Goal: Book appointment/travel/reservation

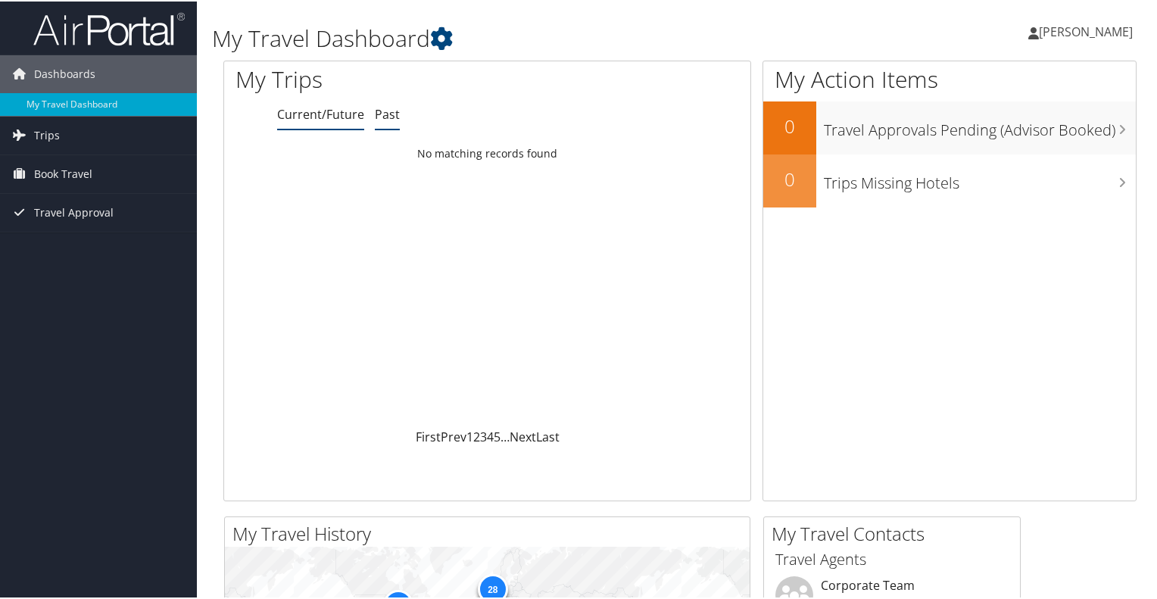
click at [380, 113] on link "Past" at bounding box center [387, 112] width 25 height 17
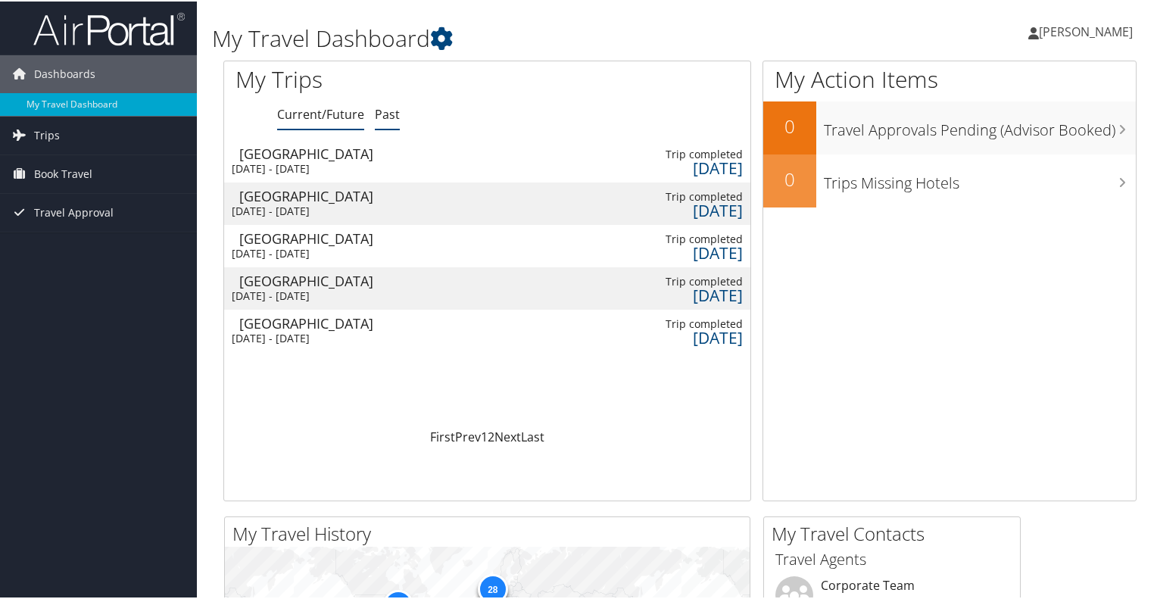
click at [337, 116] on link "Current/Future" at bounding box center [320, 112] width 87 height 17
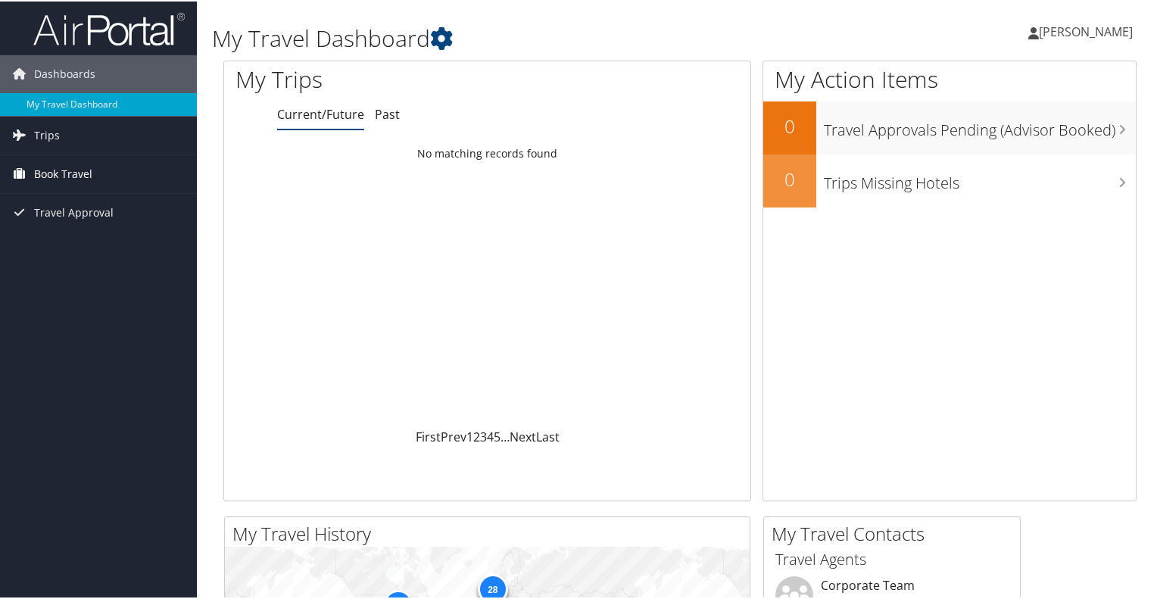
click at [60, 165] on span "Book Travel" at bounding box center [63, 173] width 58 height 38
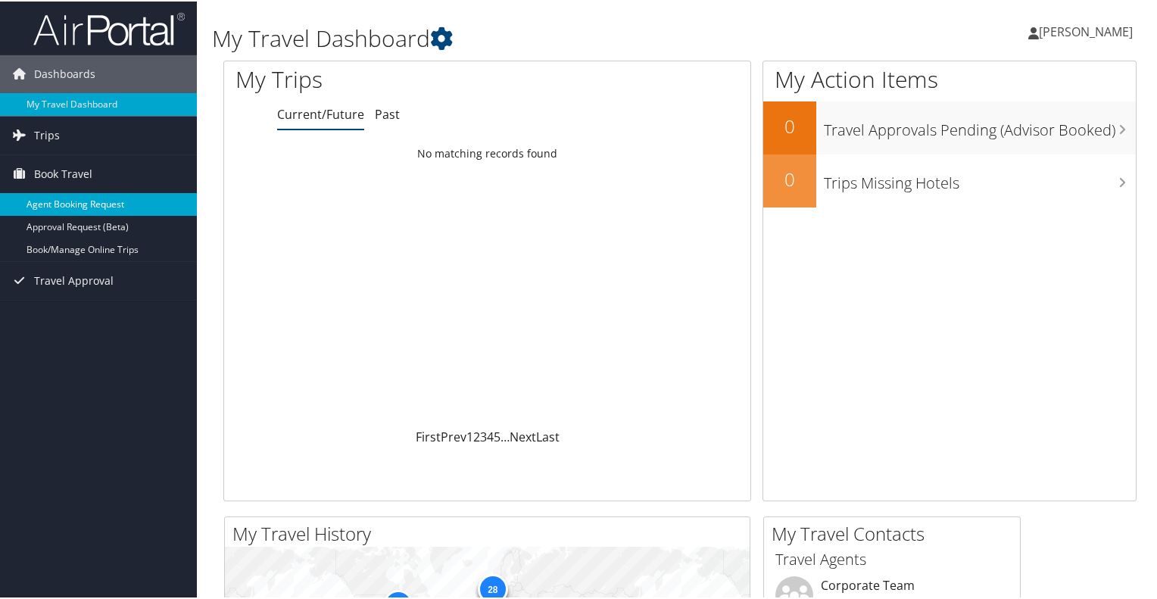
click at [67, 207] on link "Agent Booking Request" at bounding box center [98, 203] width 197 height 23
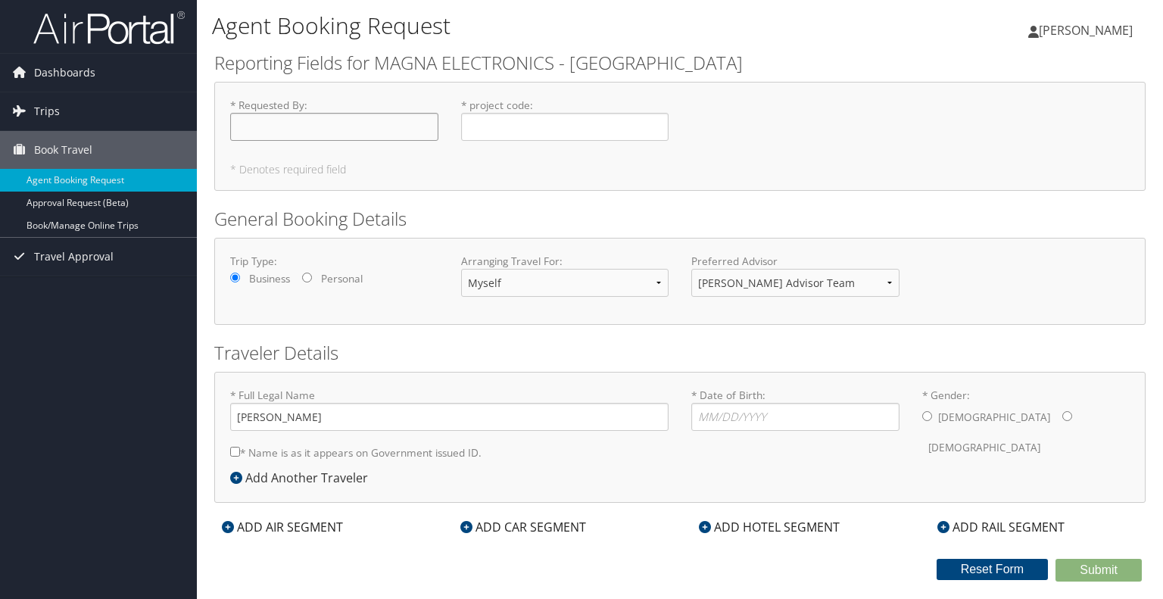
click at [257, 133] on input "* Requested By : Required" at bounding box center [334, 127] width 208 height 28
type input "[PERSON_NAME]"
click at [509, 117] on input "* project code : Required" at bounding box center [565, 127] width 208 height 28
click at [772, 285] on select "Corporate Team Christopherson Advisor Team" at bounding box center [795, 283] width 208 height 28
click at [1057, 257] on div "Trip Type: Business Personal Arranging Travel For: Myself Another Traveler Gues…" at bounding box center [680, 281] width 922 height 55
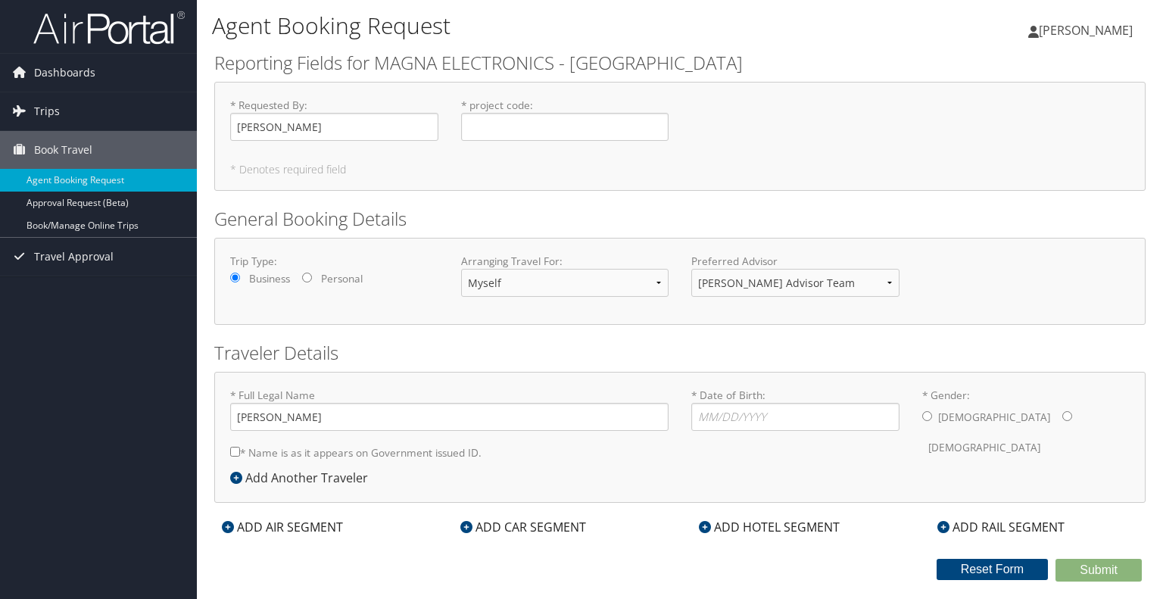
click at [519, 108] on label "* project code : Required" at bounding box center [565, 119] width 208 height 43
click at [519, 113] on input "* project code : Required" at bounding box center [565, 127] width 208 height 28
click at [532, 127] on input "* project code : Required" at bounding box center [565, 127] width 208 height 28
type input "D2H7540"
click at [882, 101] on div "* Requested By : Dhruv Mathur Required * project code : D2H7540 Required" at bounding box center [680, 125] width 922 height 55
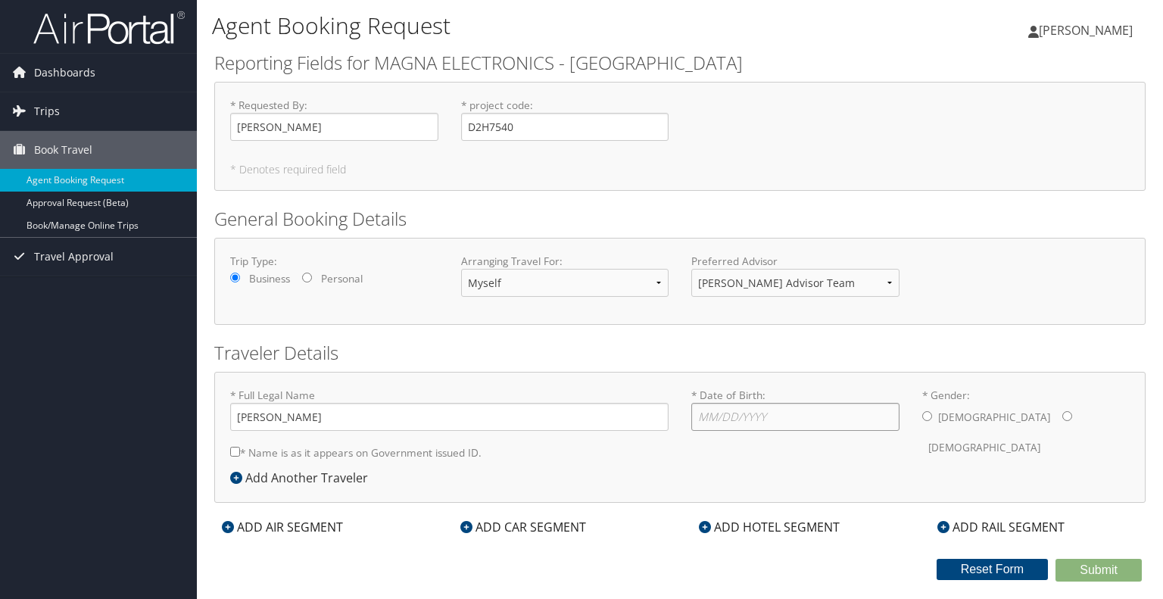
click at [722, 428] on input "* Date of Birth: Invalid Date" at bounding box center [795, 417] width 208 height 28
type input "01/20/1993"
click at [928, 419] on input "* Gender: Male Female" at bounding box center [927, 416] width 10 height 10
radio input "true"
click at [235, 449] on input "* Name is as it appears on Government issued ID." at bounding box center [235, 452] width 10 height 10
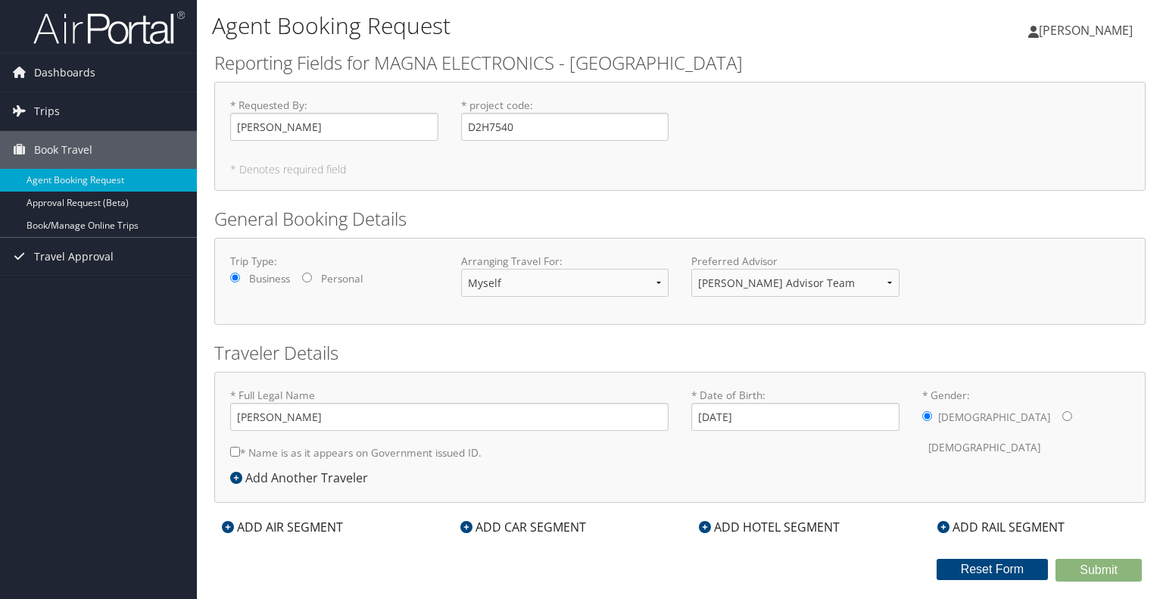
checkbox input "true"
click at [288, 522] on div "ADD AIR SEGMENT" at bounding box center [282, 527] width 136 height 18
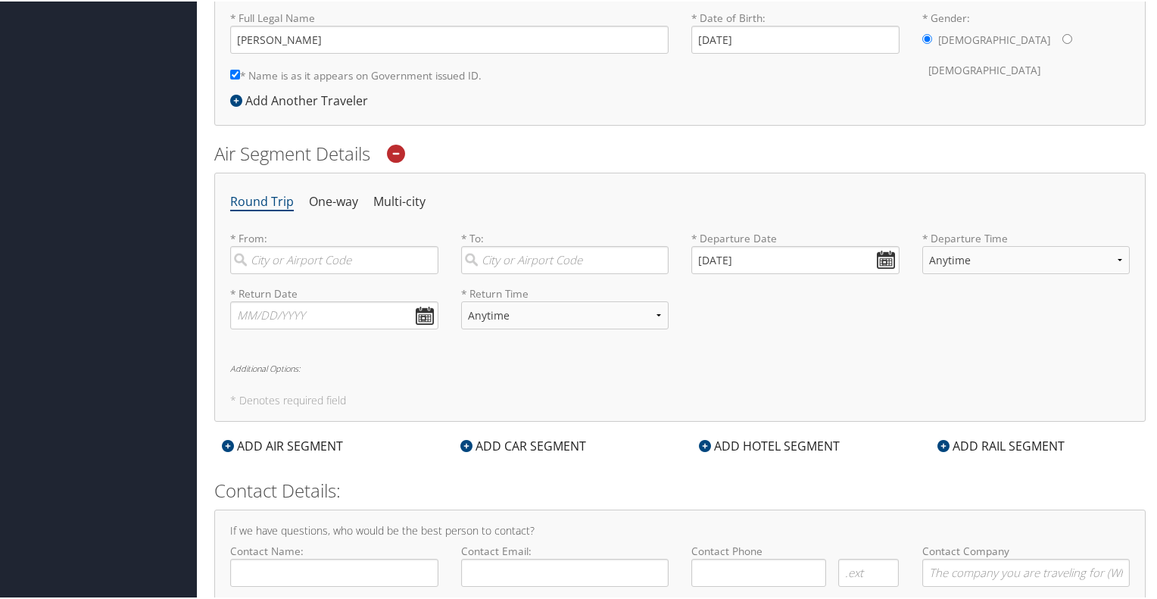
scroll to position [447, 0]
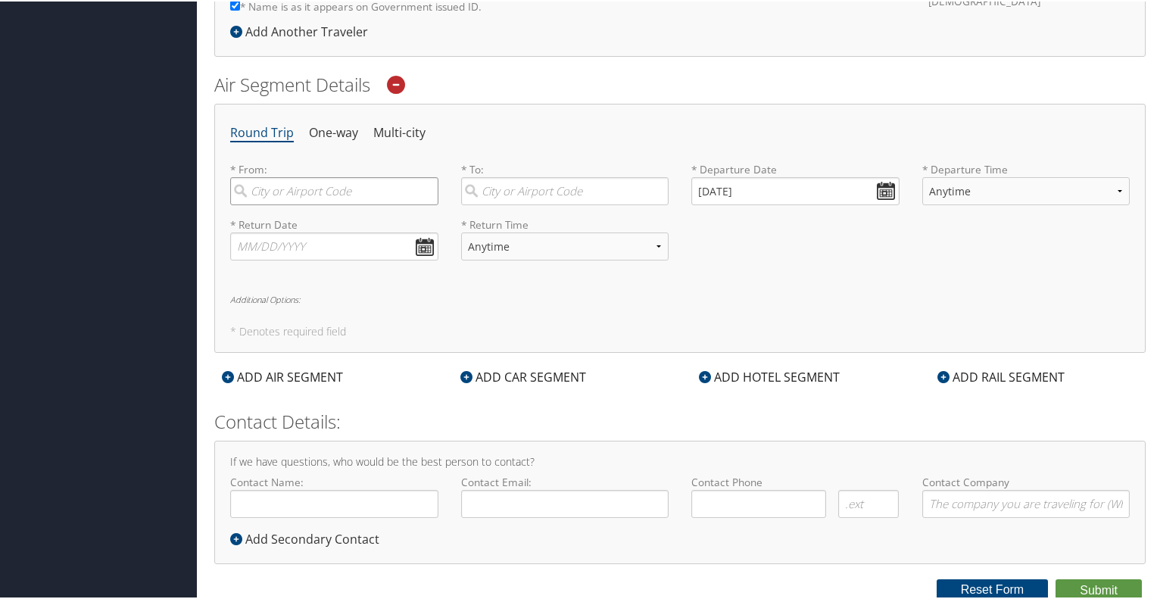
click at [324, 194] on input "search" at bounding box center [334, 190] width 208 height 28
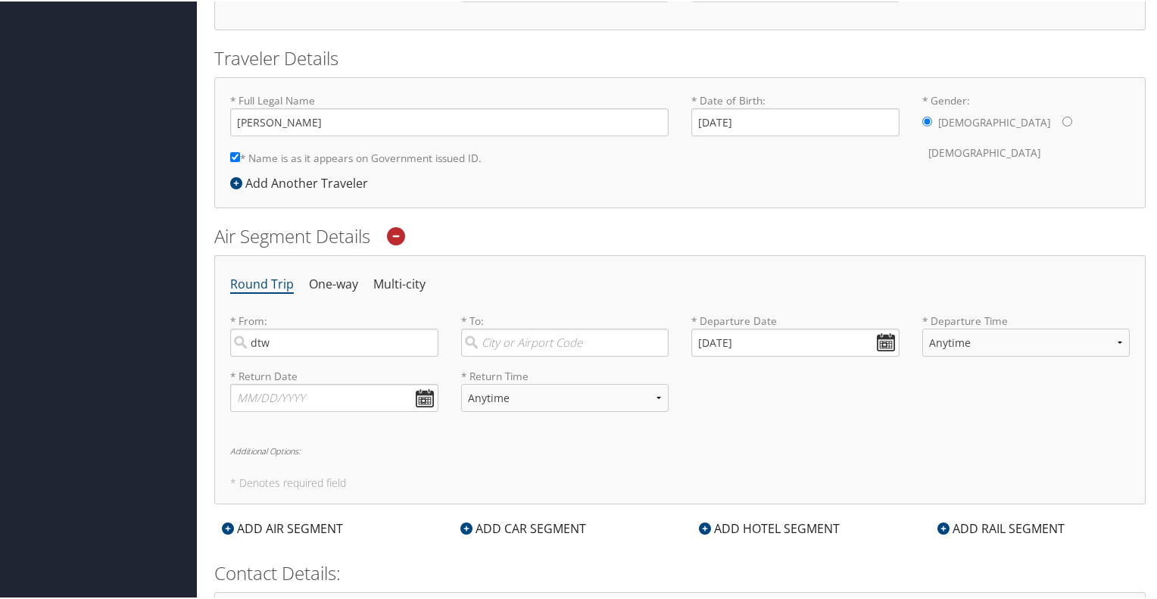
scroll to position [220, 0]
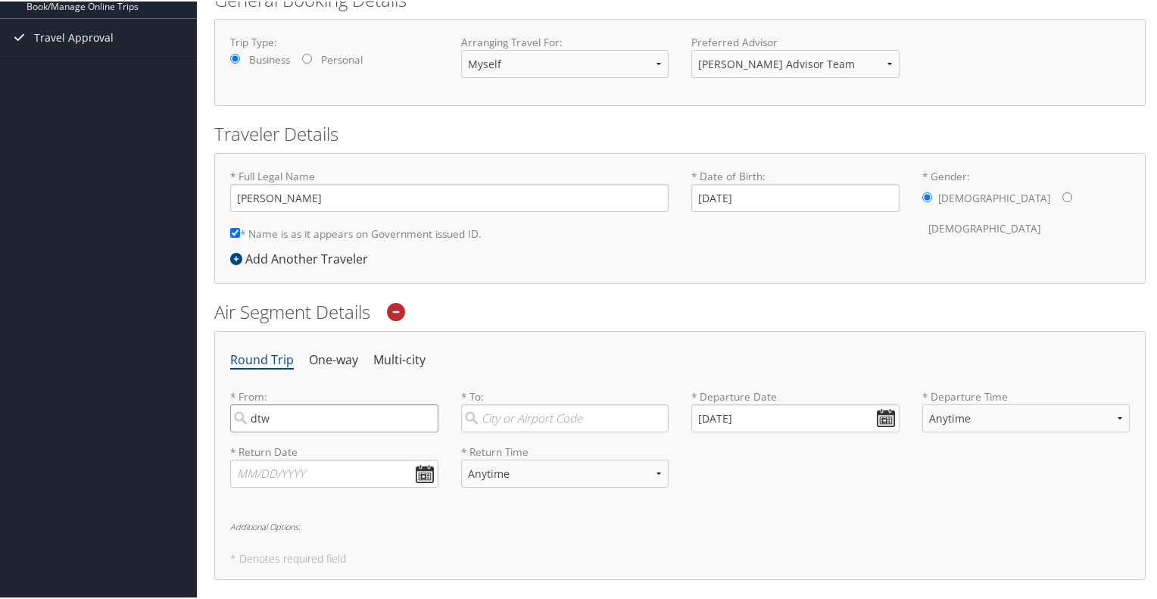
click at [287, 413] on input "dtw" at bounding box center [334, 417] width 208 height 28
click at [300, 441] on div "Detroit (DTW MI)" at bounding box center [336, 448] width 188 height 20
click at [300, 431] on input "dtw" at bounding box center [334, 417] width 208 height 28
type input "Detroit (DTW MI)"
click at [432, 358] on ul "Round Trip One-way Multi-city" at bounding box center [680, 358] width 900 height 27
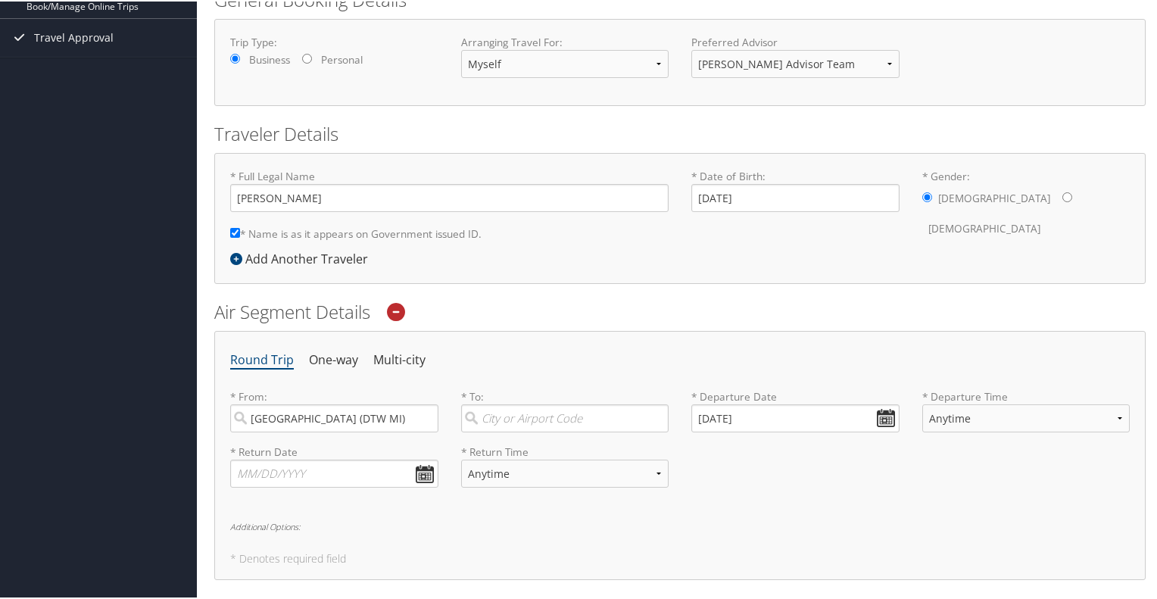
click at [385, 376] on div "Round Trip One-way Multi-city * From: Detroit (DTW MI) Required * To: Required …" at bounding box center [679, 453] width 931 height 249
click at [388, 369] on li "Multi-city" at bounding box center [399, 358] width 52 height 27
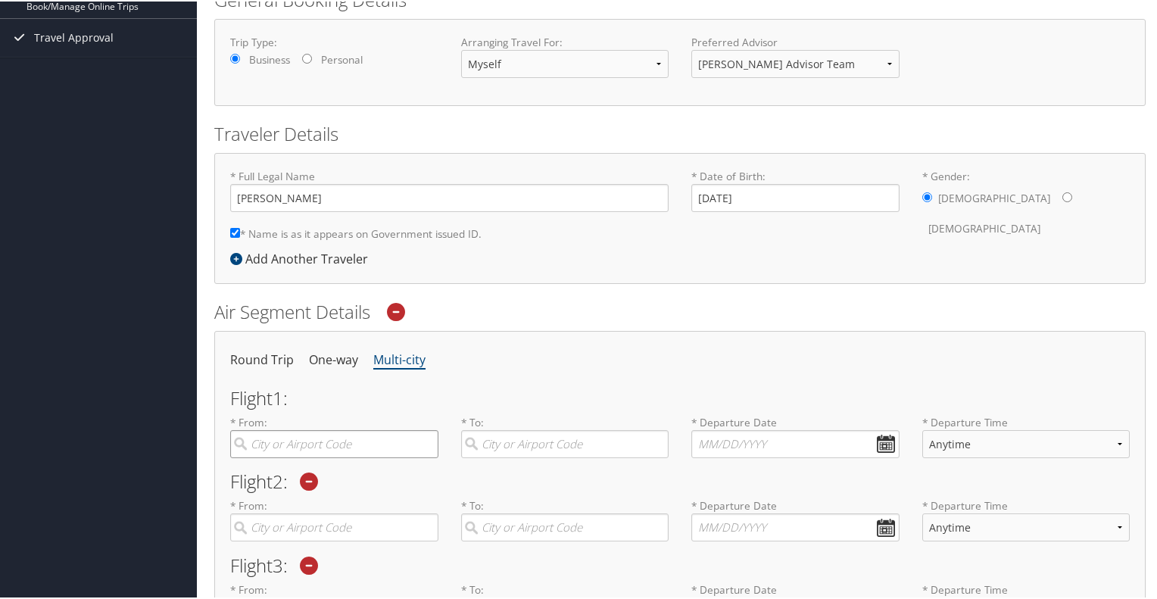
click at [404, 429] on input "search" at bounding box center [334, 443] width 208 height 28
click at [342, 475] on div "Detroit (DTW MI)" at bounding box center [336, 474] width 188 height 20
click at [342, 457] on input "dtw" at bounding box center [334, 443] width 208 height 28
type input "Detroit (DTW MI)"
click at [515, 441] on input "search" at bounding box center [565, 443] width 208 height 28
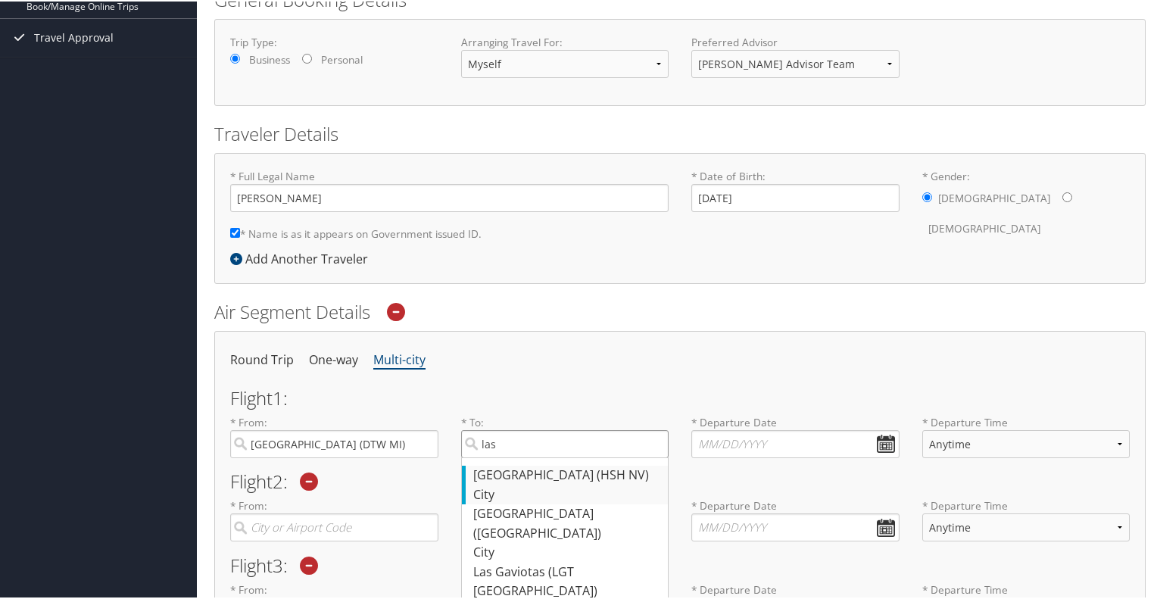
scroll to position [296, 0]
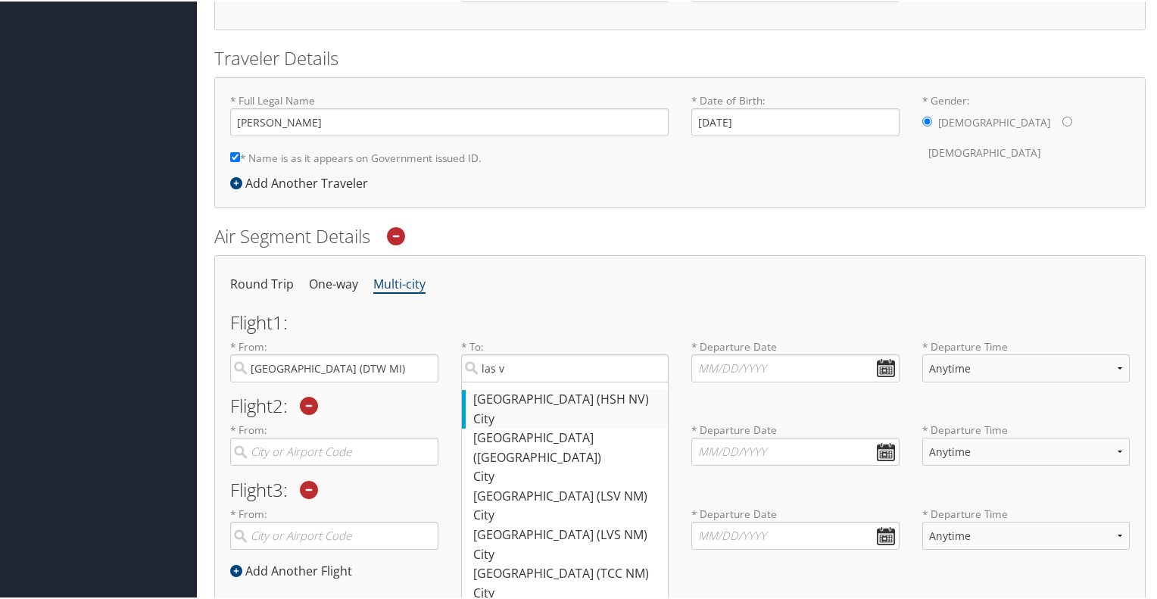
click at [539, 405] on div "Las Vegas (HSH NV)" at bounding box center [567, 398] width 188 height 20
click at [539, 381] on input "las v" at bounding box center [565, 367] width 208 height 28
type input "Las Vegas (HSH NV)"
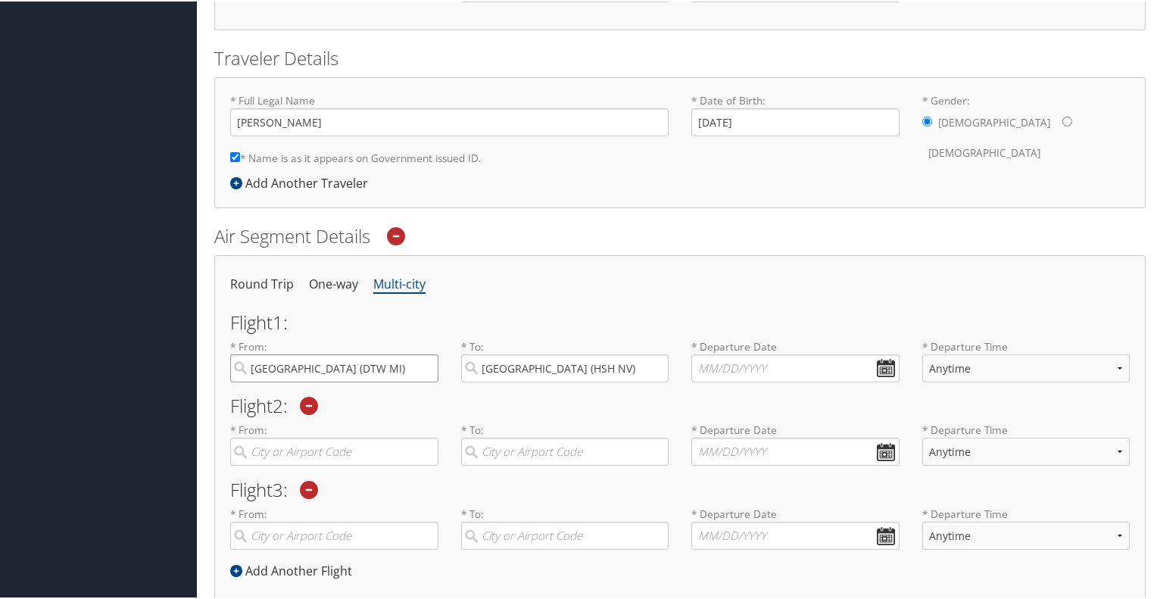
click at [371, 356] on input "Detroit (DTW MI)" at bounding box center [334, 367] width 208 height 28
click at [882, 370] on input "text" at bounding box center [795, 367] width 208 height 28
click at [795, 444] on td "2" at bounding box center [797, 445] width 20 height 20
type input "10/02/2025"
click at [940, 367] on select "Anytime Early Morning (5AM-7AM) Morning (7AM-12PM) Afternoon (12PM-5PM) Evening…" at bounding box center [1026, 367] width 208 height 28
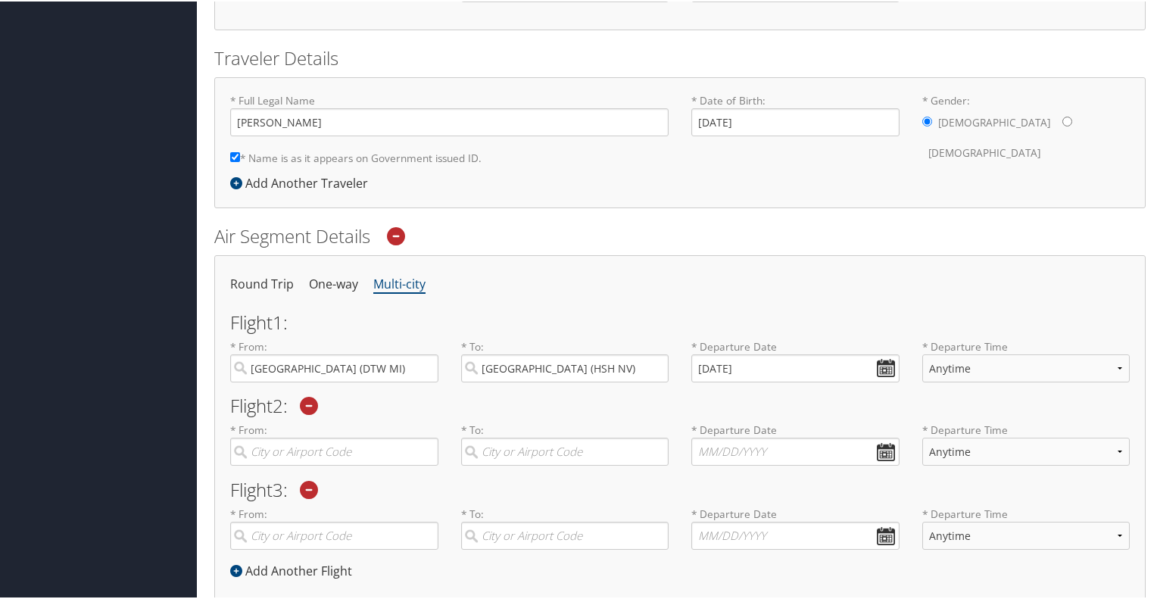
click at [1007, 383] on label "* Departure Time Anytime Early Morning (5AM-7AM) Morning (7AM-12PM) Afternoon (…" at bounding box center [1026, 365] width 208 height 55
click at [1007, 381] on select "Anytime Early Morning (5AM-7AM) Morning (7AM-12PM) Afternoon (12PM-5PM) Evening…" at bounding box center [1026, 367] width 208 height 28
click at [246, 281] on li "Round Trip" at bounding box center [262, 283] width 64 height 27
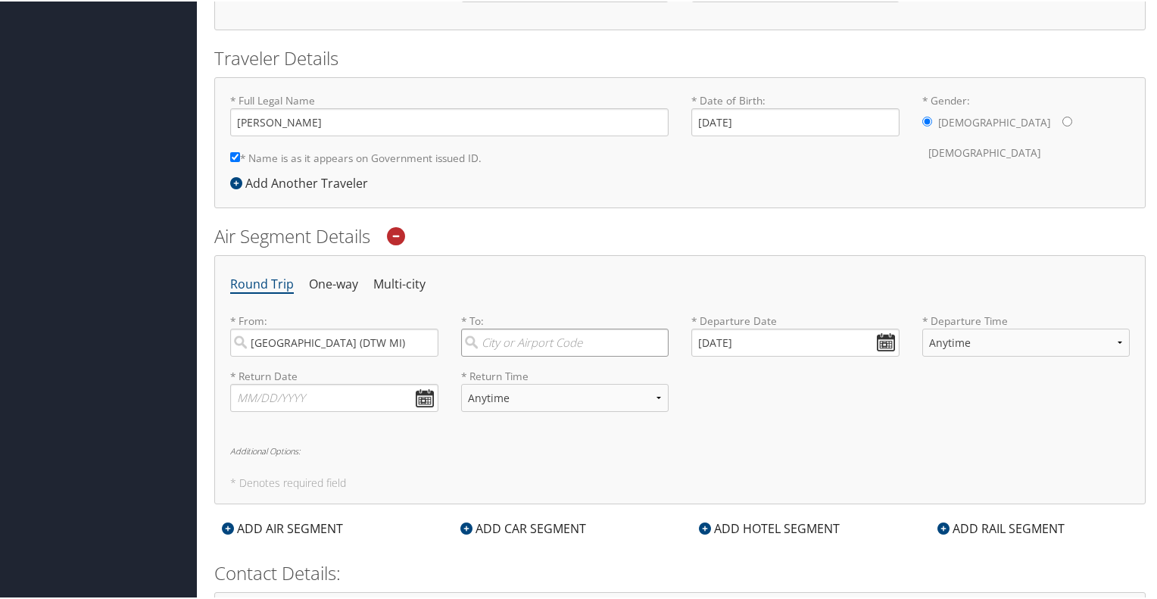
click at [578, 335] on input "search" at bounding box center [565, 341] width 208 height 28
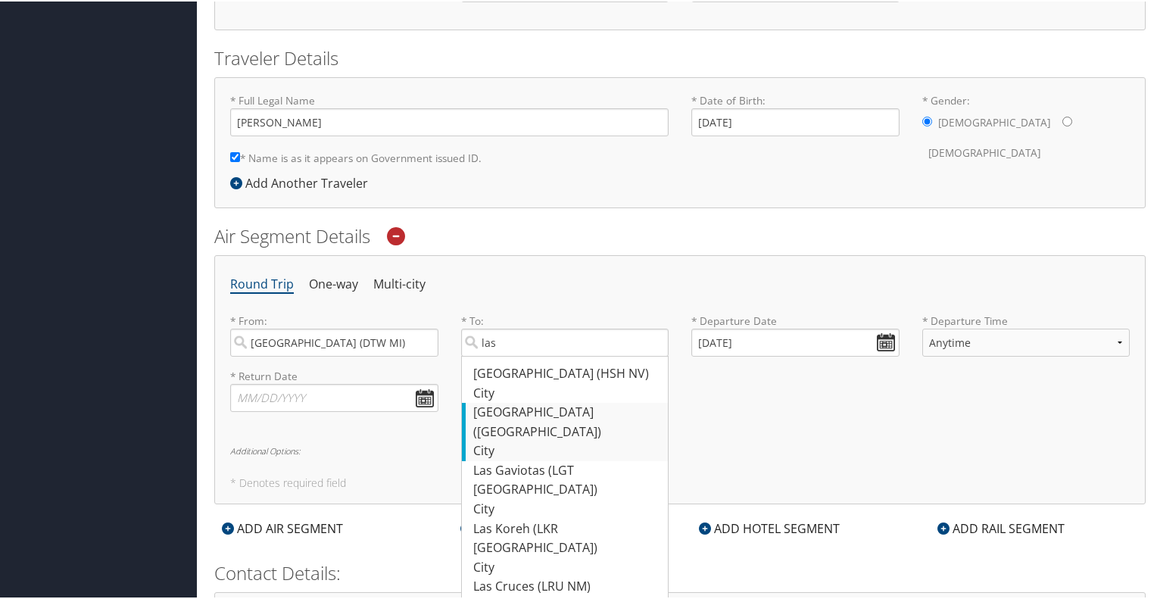
click at [572, 408] on div "Las Vegas (LAS NV)" at bounding box center [567, 420] width 188 height 39
click at [572, 355] on input "las" at bounding box center [565, 341] width 208 height 28
type input "Las Vegas (LAS NV)"
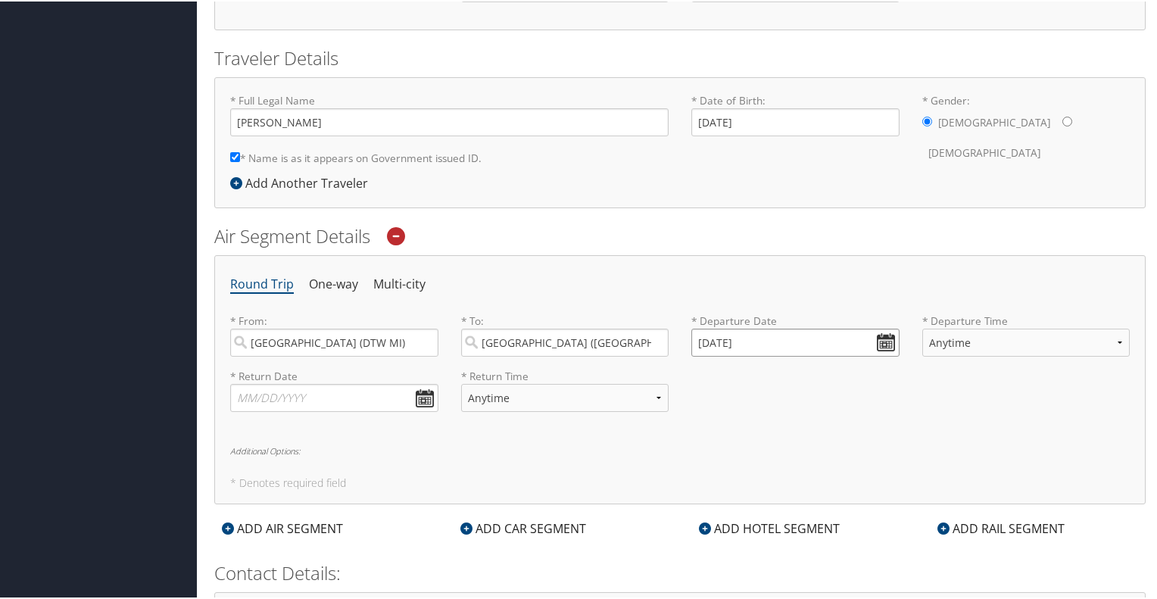
click at [878, 336] on input "10/01/2025" at bounding box center [795, 341] width 208 height 28
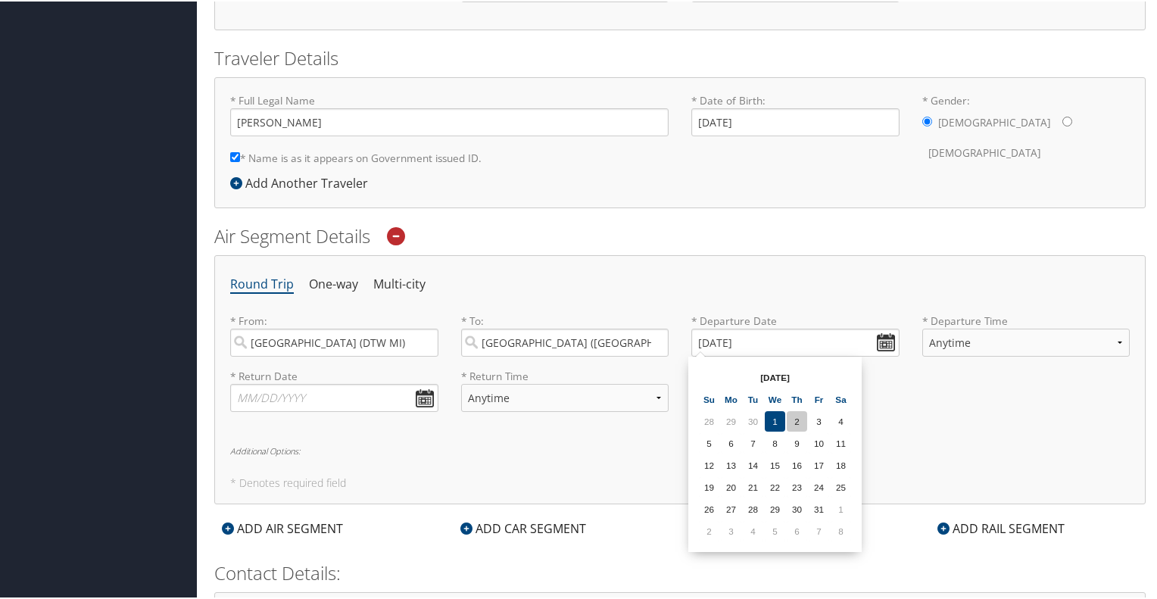
click at [797, 414] on td "2" at bounding box center [797, 420] width 20 height 20
type input "10/02/2025"
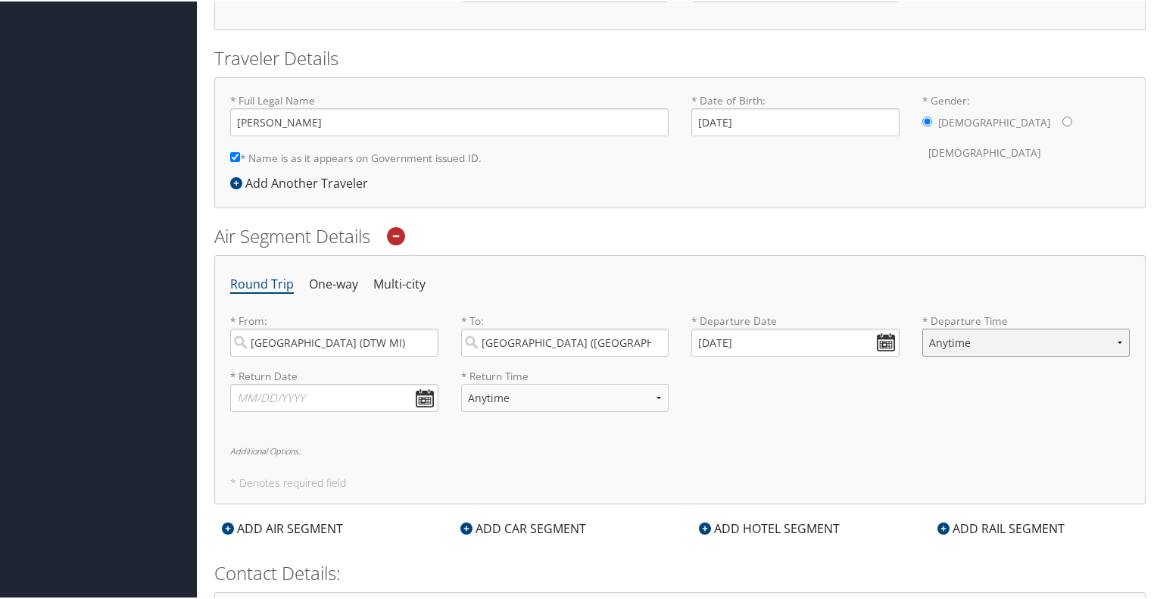
click at [943, 346] on select "Anytime Early Morning (5AM-7AM) Morning (7AM-12PM) Afternoon (12PM-5PM) Evening…" at bounding box center [1026, 341] width 208 height 28
select select "7AM-12PM"
click at [922, 327] on select "Anytime Early Morning (5AM-7AM) Morning (7AM-12PM) Afternoon (12PM-5PM) Evening…" at bounding box center [1026, 341] width 208 height 28
click at [411, 398] on input "text" at bounding box center [334, 396] width 208 height 28
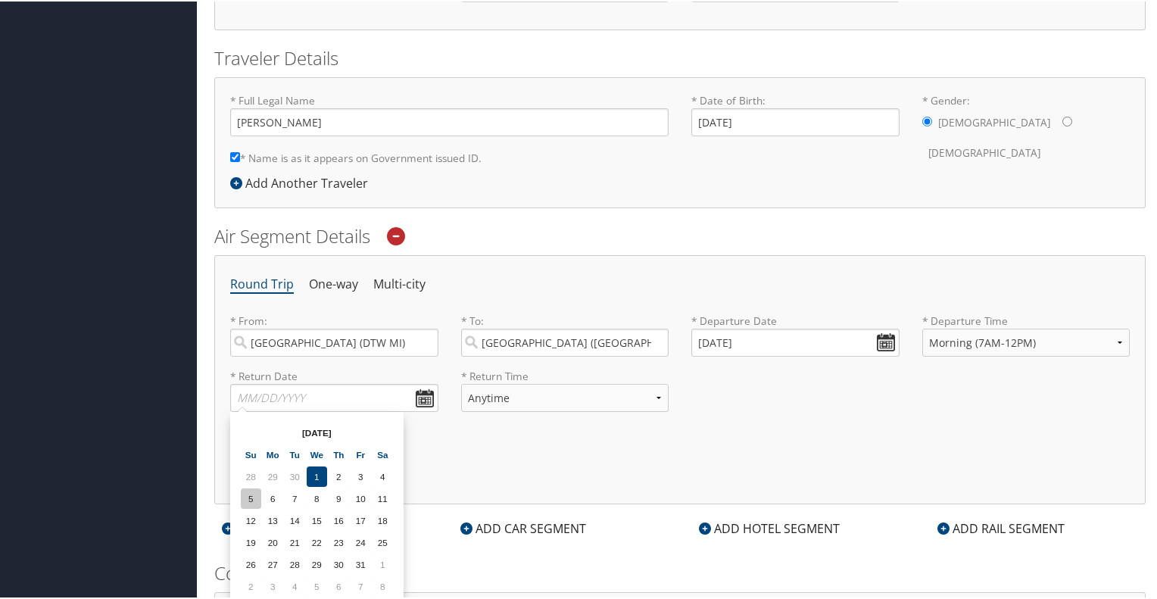
click at [249, 491] on td "5" at bounding box center [251, 497] width 20 height 20
type input "10/05/2025"
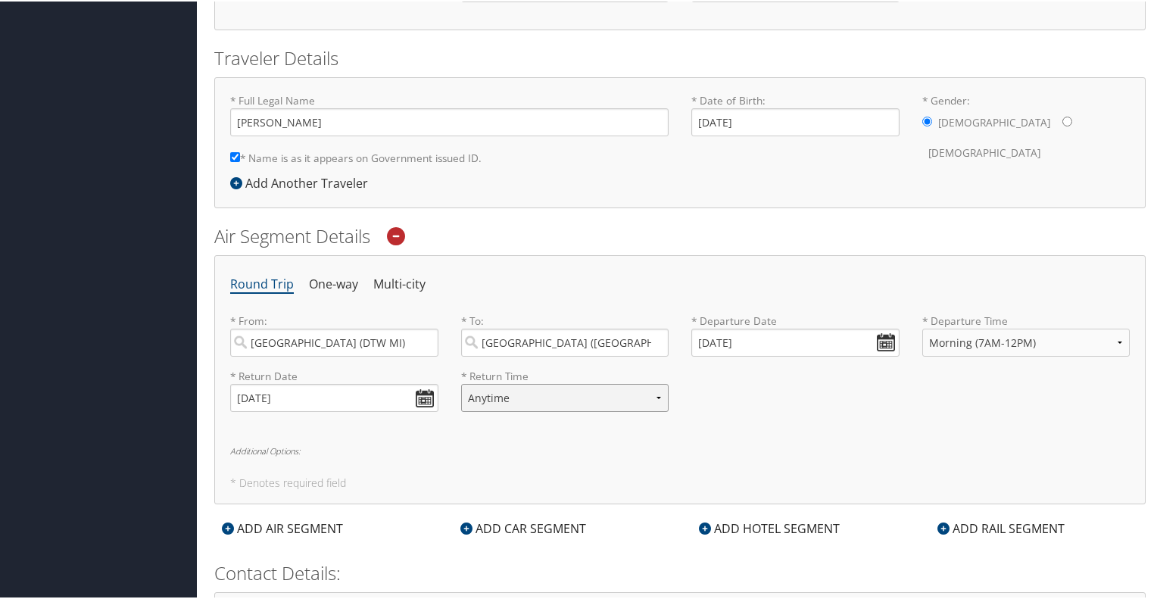
click at [595, 404] on select "Anytime Early Morning (5AM-7AM) Morning (7AM-12PM) Afternoon (12PM-5PM) Evening…" at bounding box center [565, 396] width 208 height 28
select select "10PM-5AM"
click at [461, 382] on select "Anytime Early Morning (5AM-7AM) Morning (7AM-12PM) Afternoon (12PM-5PM) Evening…" at bounding box center [565, 396] width 208 height 28
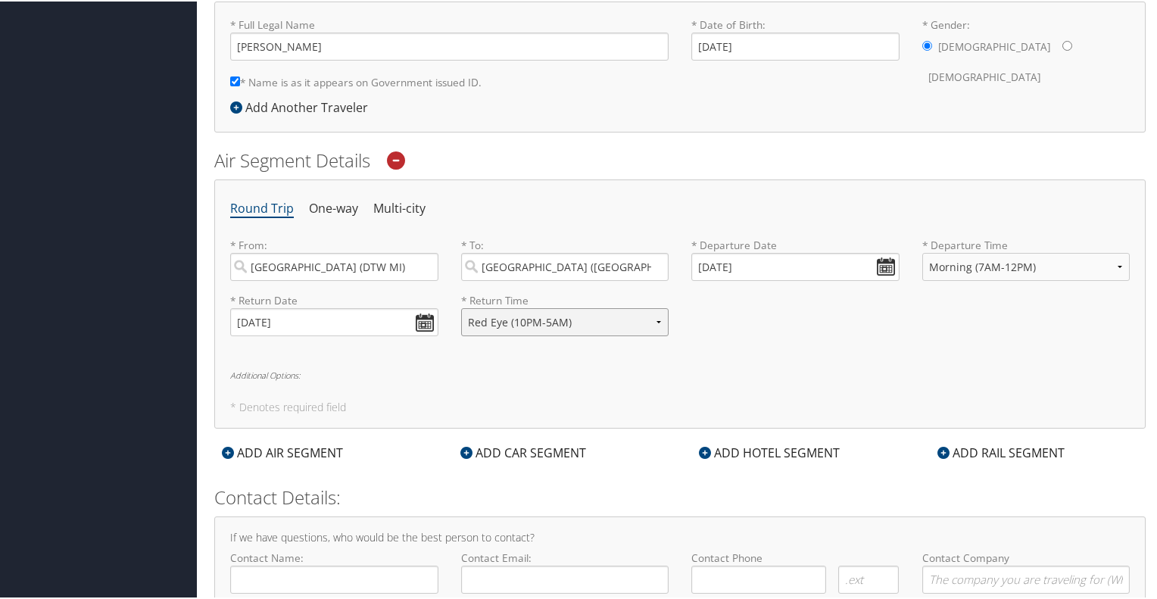
scroll to position [447, 0]
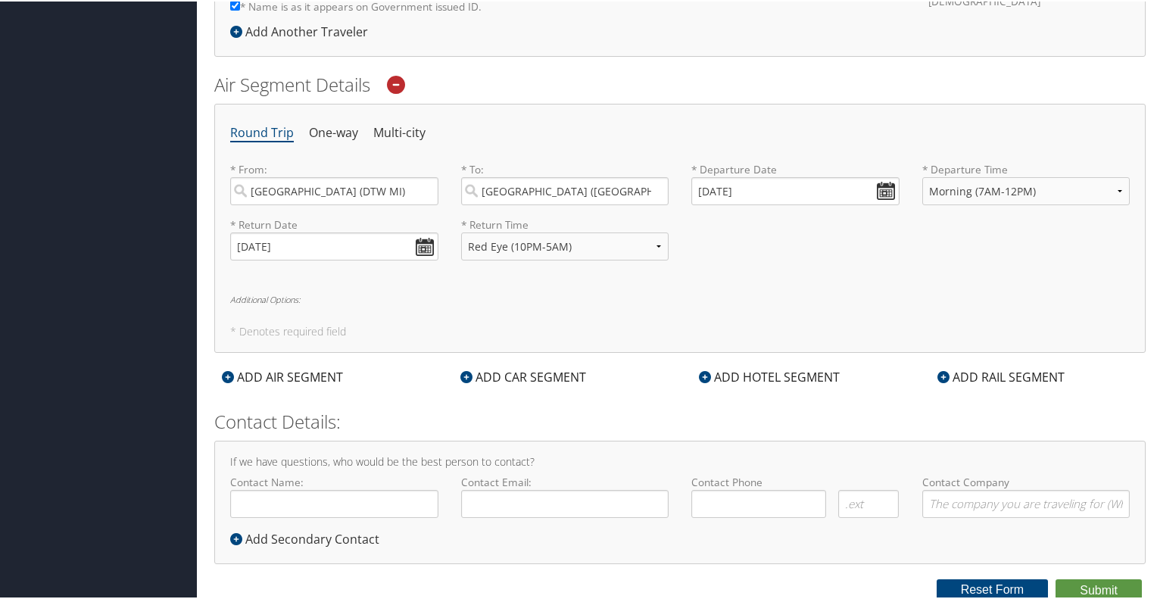
click at [768, 372] on div "ADD HOTEL SEGMENT" at bounding box center [769, 375] width 156 height 18
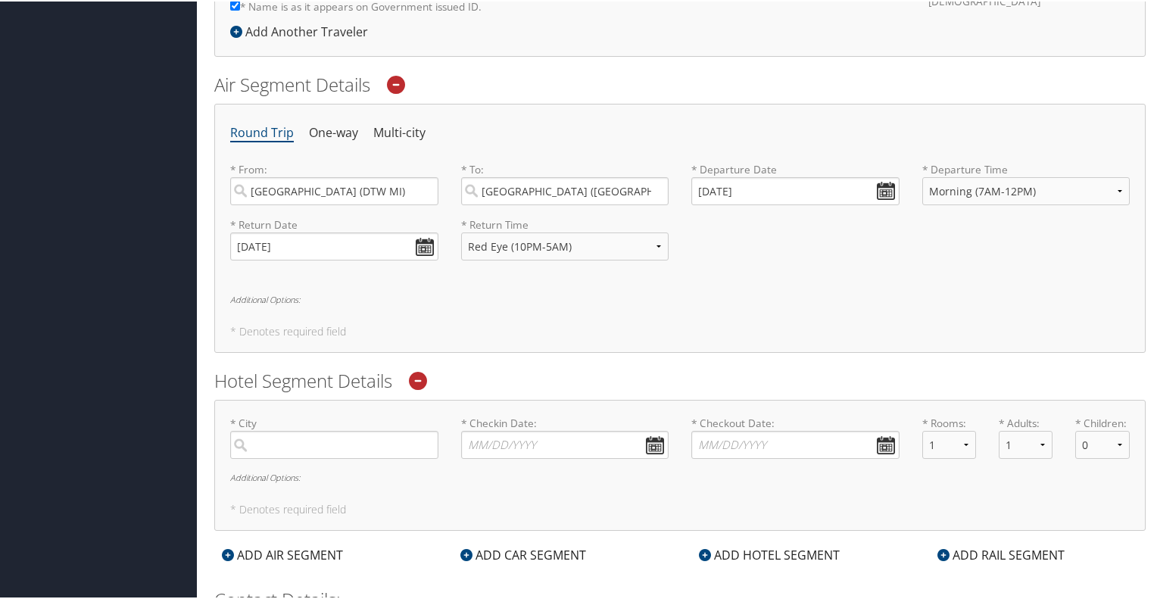
scroll to position [523, 0]
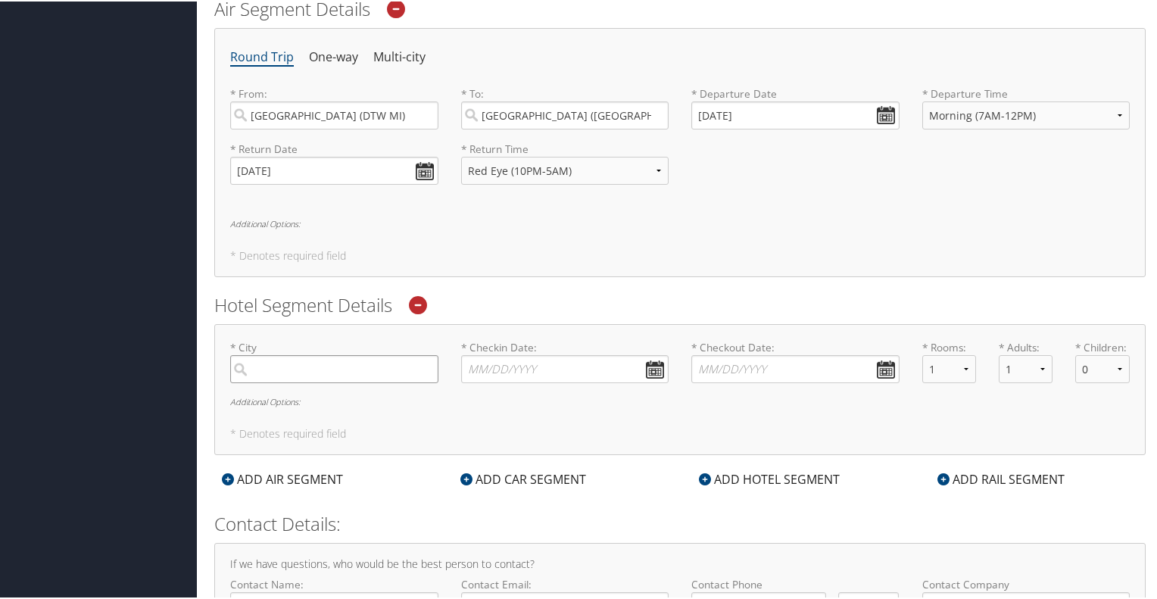
click at [364, 363] on input "search" at bounding box center [334, 368] width 208 height 28
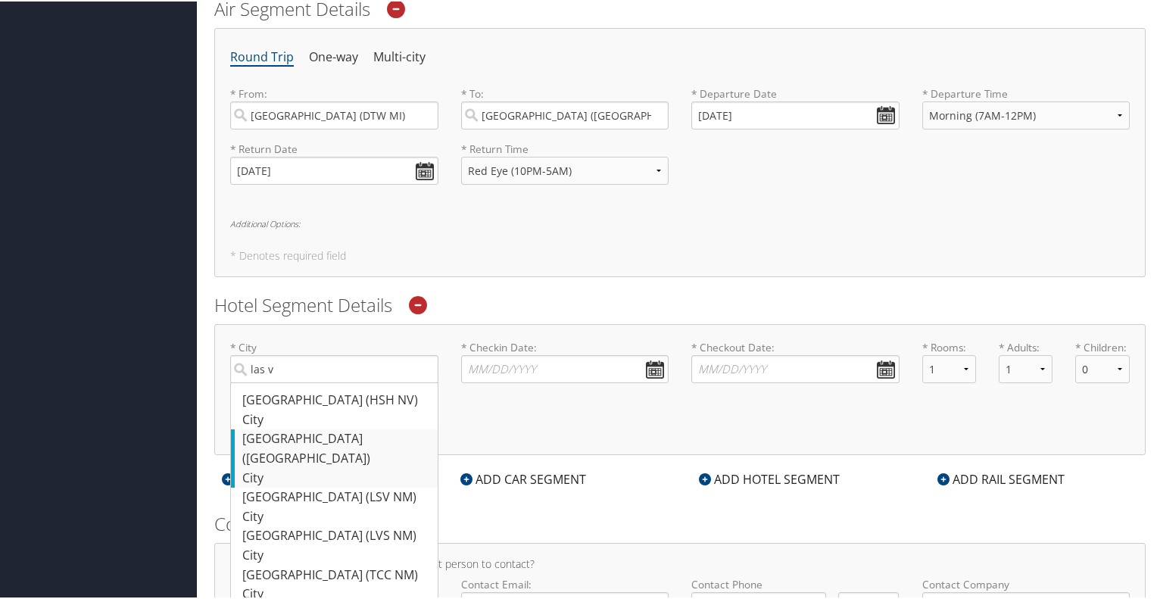
click at [331, 435] on div "Las Vegas (LAS NV)" at bounding box center [336, 447] width 188 height 39
click at [331, 382] on input "las v" at bounding box center [334, 368] width 208 height 28
type input "Las Vegas"
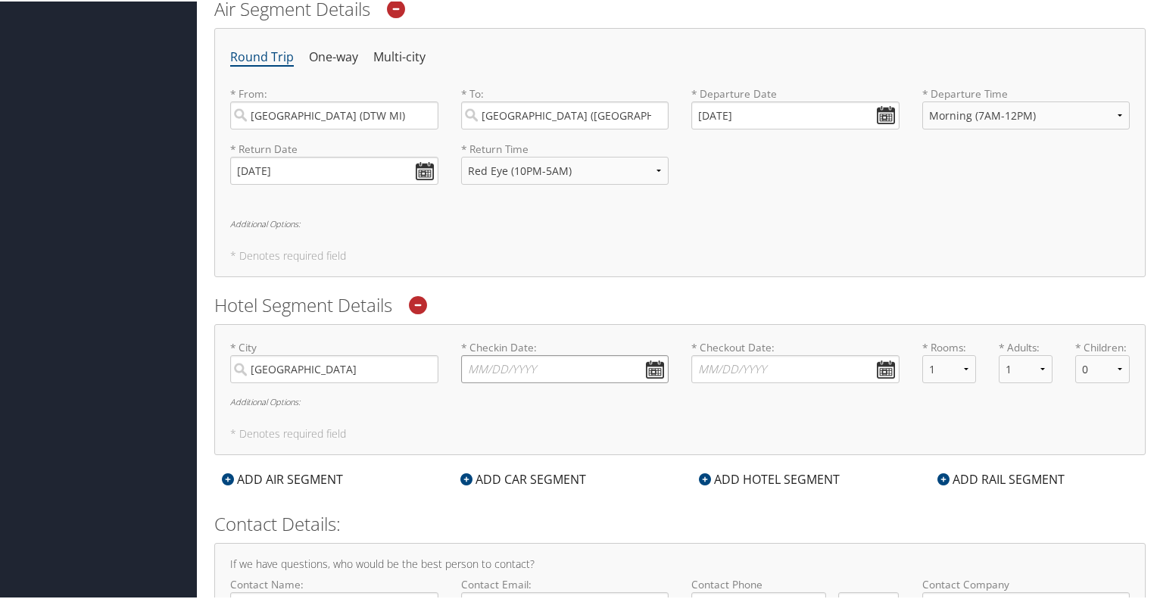
click at [656, 366] on input "* Checkin Date: Dates must be valid" at bounding box center [565, 368] width 208 height 28
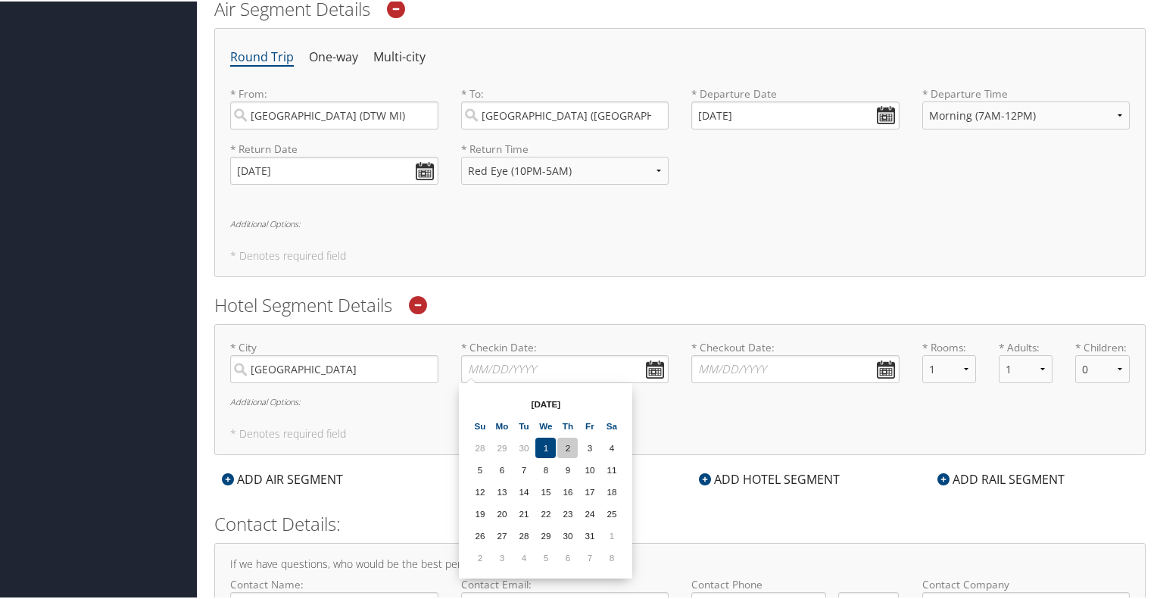
click at [566, 445] on td "2" at bounding box center [567, 446] width 20 height 20
type input "10/02/2025"
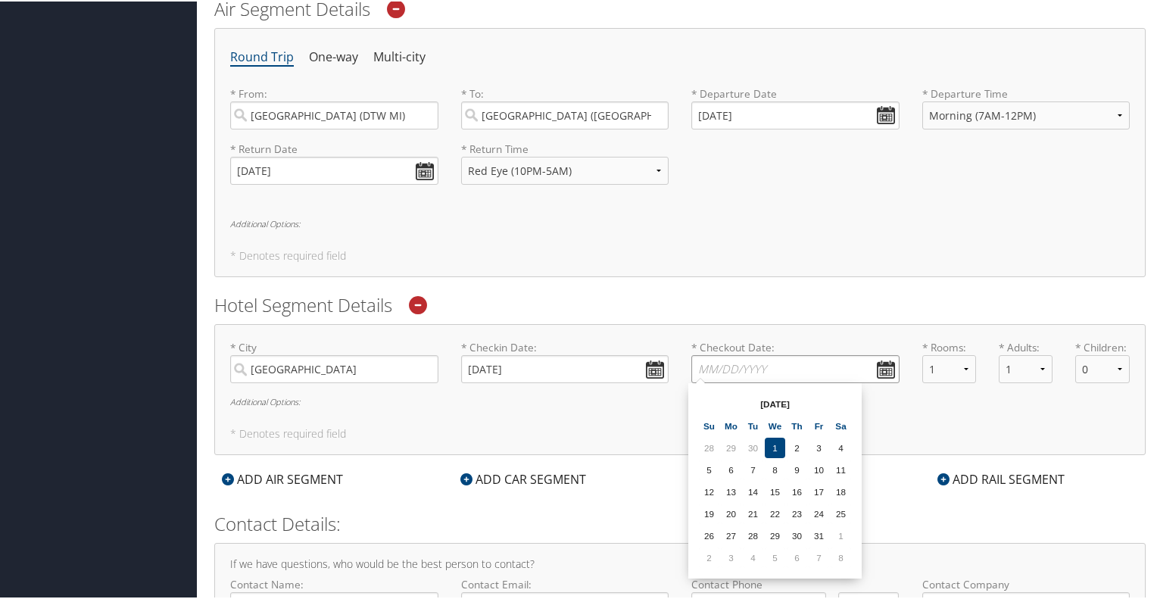
click at [884, 364] on input "* Checkout Date: Dates must be valid" at bounding box center [795, 368] width 208 height 28
click at [813, 443] on td "3" at bounding box center [819, 446] width 20 height 20
type input "10/03/2025"
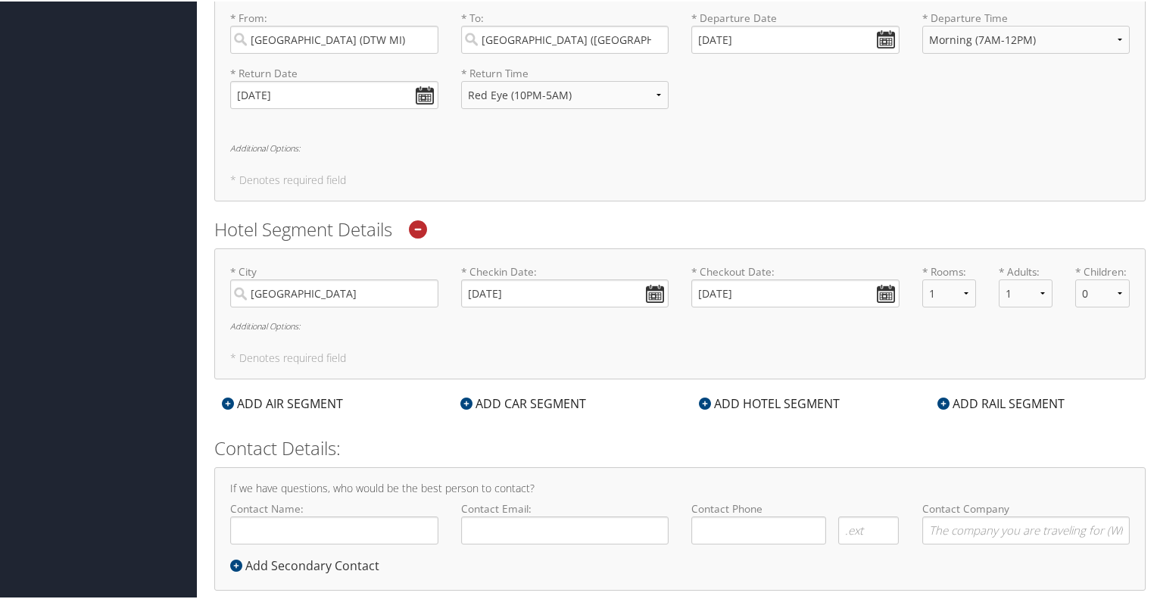
scroll to position [625, 0]
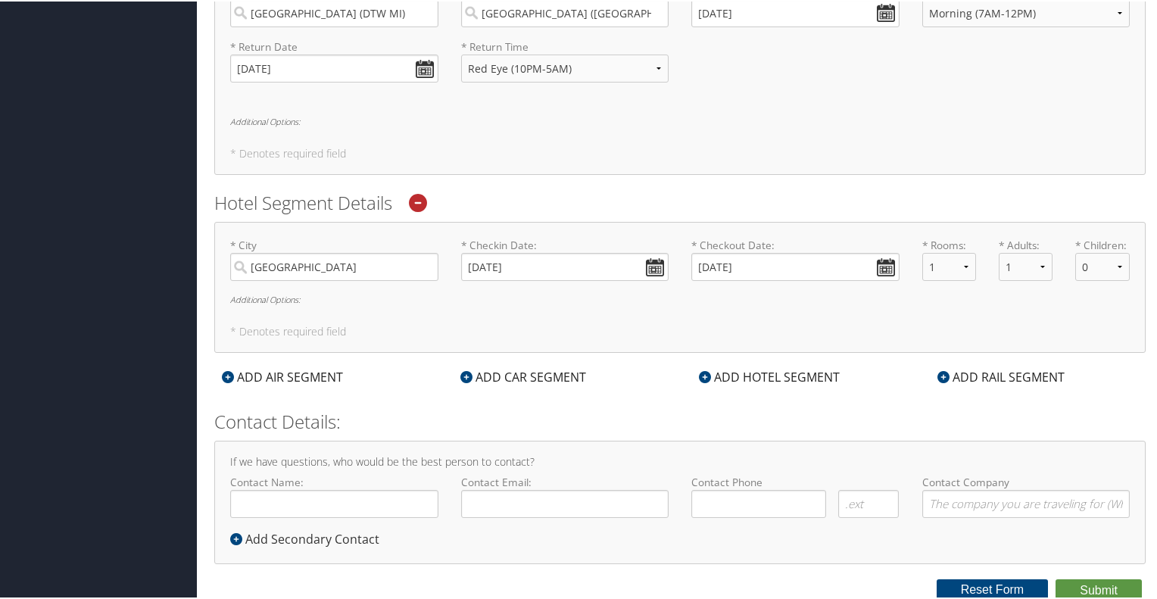
click at [411, 405] on form "Reporting Fields for MAGNA ELECTRONICS - AUBURN * Requested By : Dhruv Mathur R…" at bounding box center [679, 13] width 931 height 1176
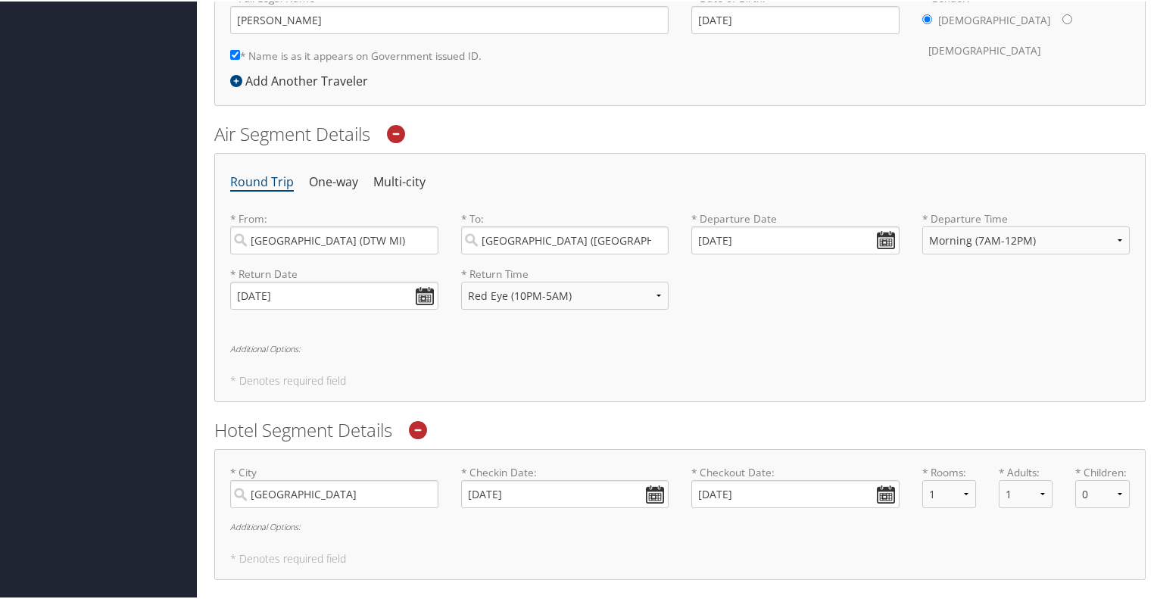
scroll to position [0, 0]
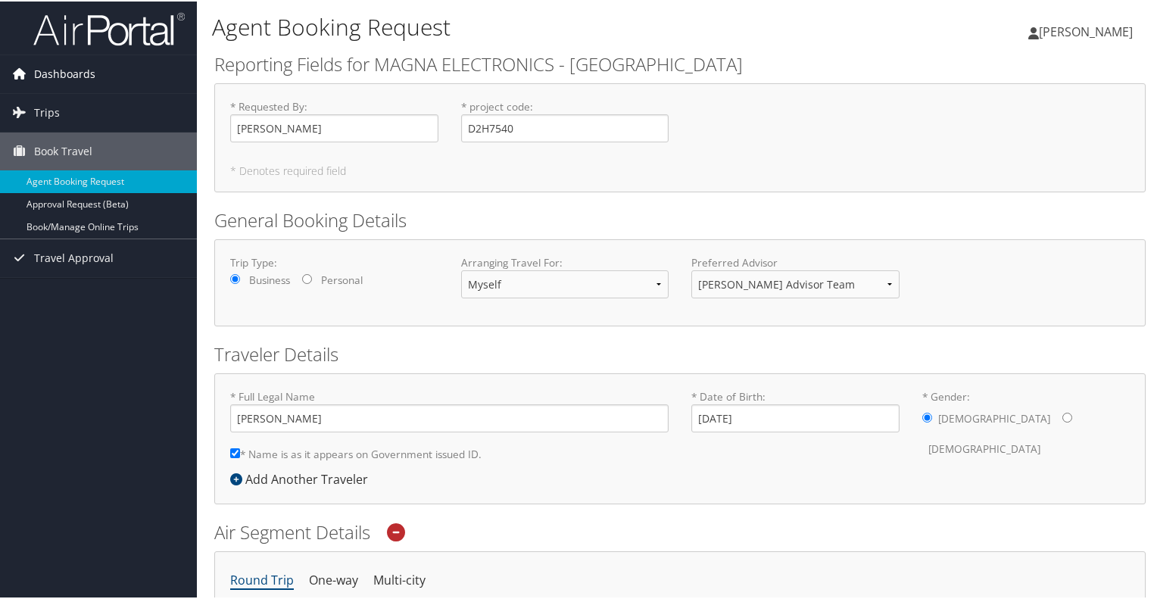
click at [54, 69] on span "Dashboards" at bounding box center [64, 73] width 61 height 38
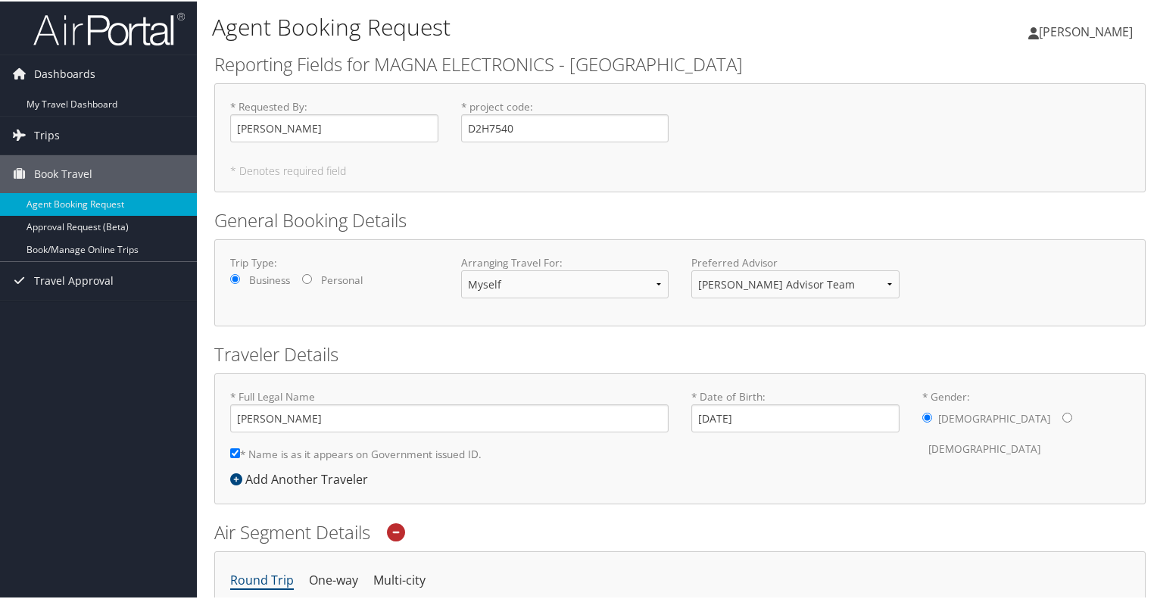
click at [86, 19] on img at bounding box center [108, 28] width 151 height 36
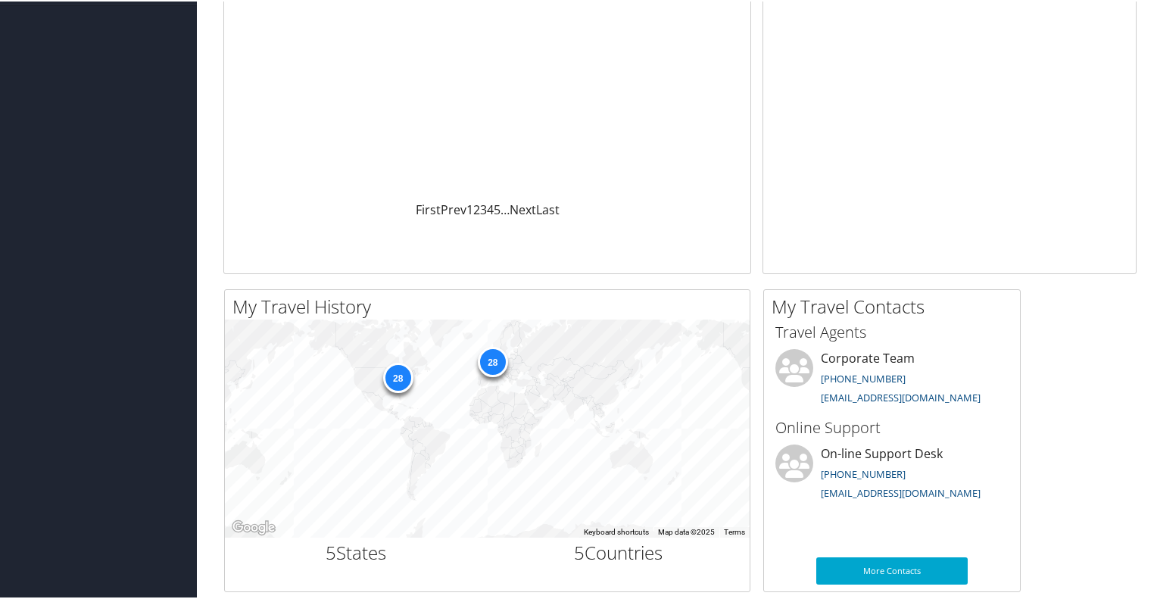
scroll to position [303, 0]
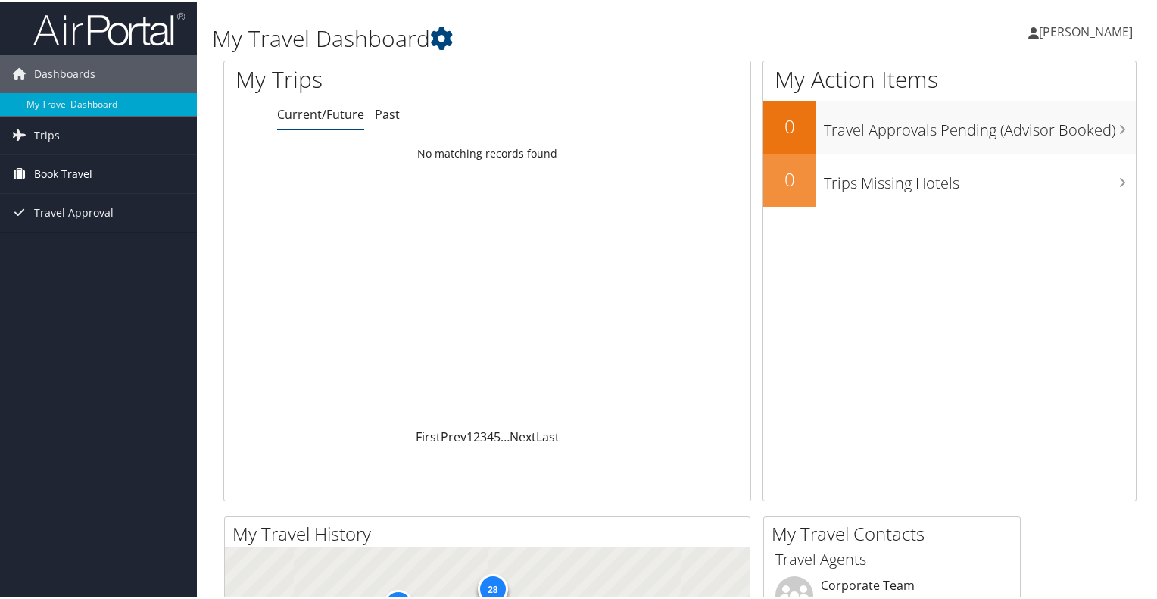
click at [43, 167] on span "Book Travel" at bounding box center [63, 173] width 58 height 38
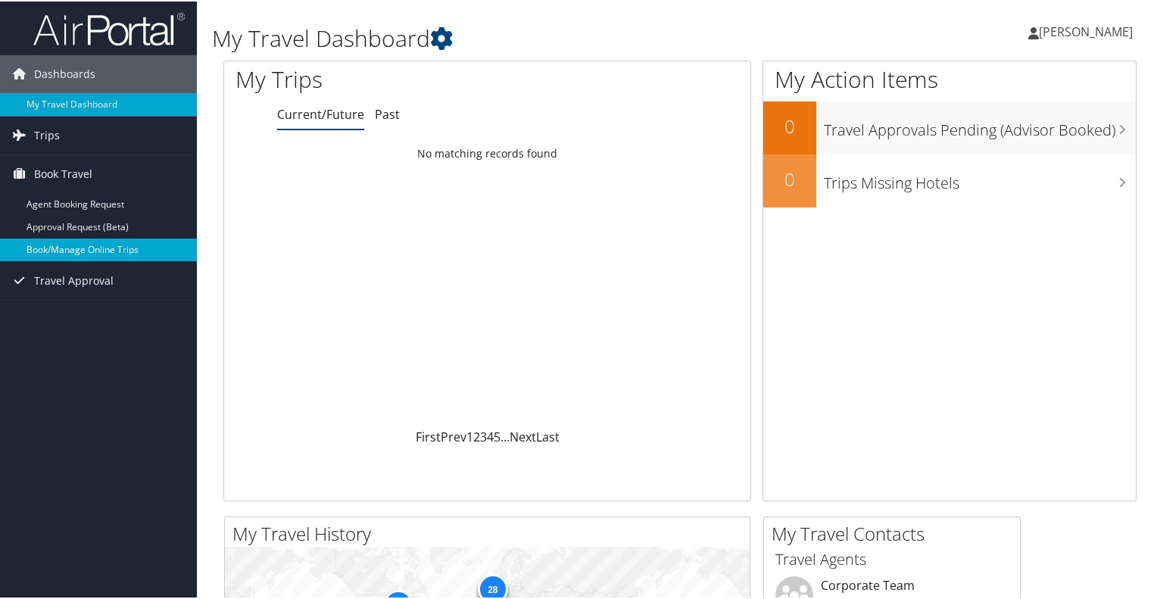
click at [80, 248] on link "Book/Manage Online Trips" at bounding box center [98, 248] width 197 height 23
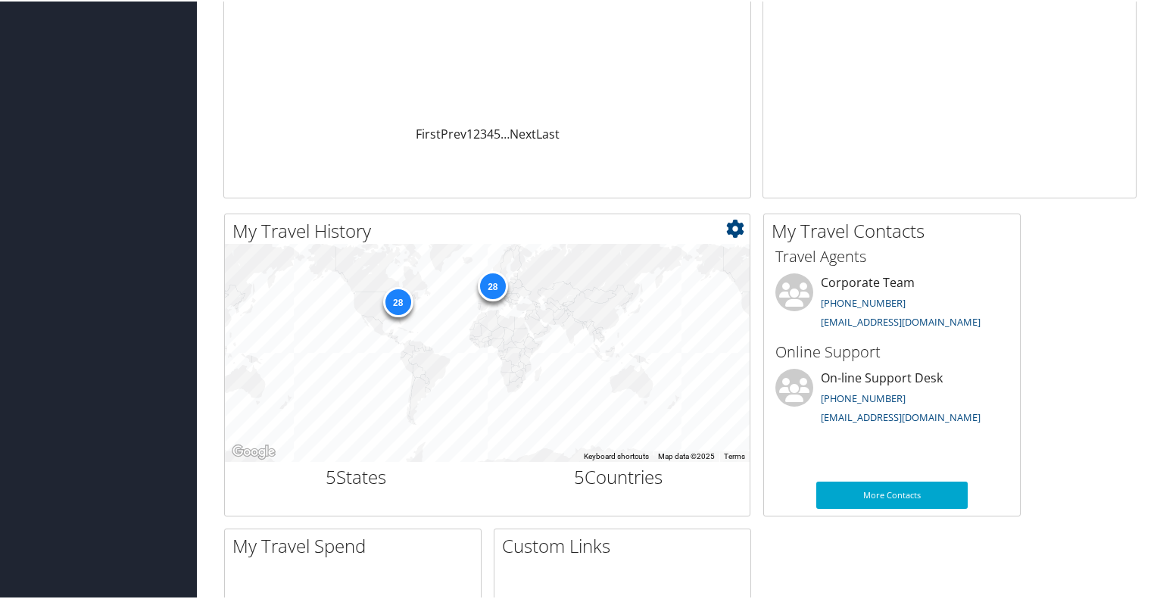
scroll to position [379, 0]
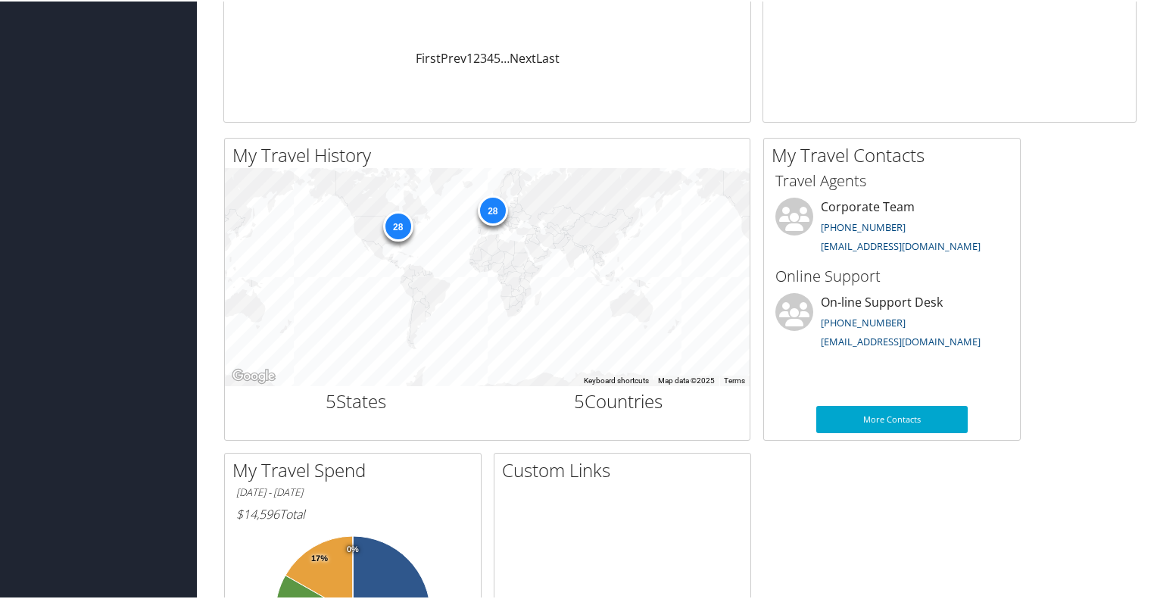
click at [814, 525] on div "My Travel History Small Medium Large ← Move left → Move right ↑ Move up ↓ Move …" at bounding box center [680, 445] width 936 height 618
